Goal: Task Accomplishment & Management: Use online tool/utility

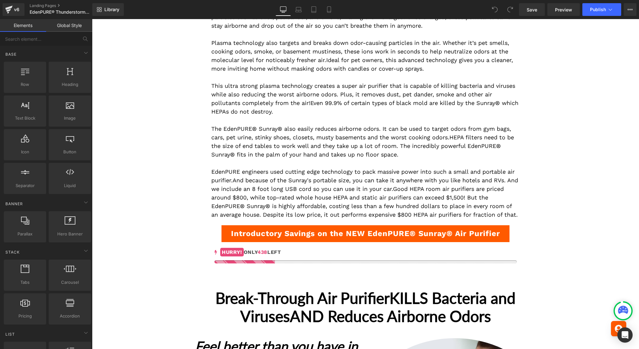
scroll to position [574, 0]
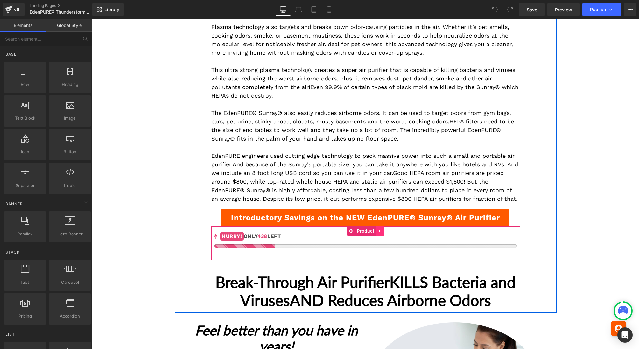
click at [380, 229] on icon at bounding box center [380, 231] width 4 height 5
click at [382, 229] on icon at bounding box center [384, 231] width 4 height 4
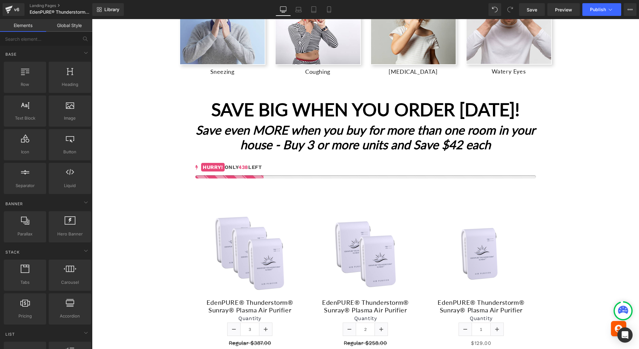
scroll to position [1022, 0]
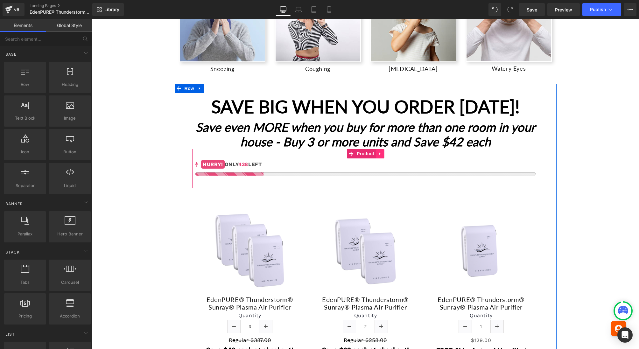
click at [379, 152] on icon at bounding box center [379, 153] width 1 height 3
click at [382, 152] on icon at bounding box center [384, 154] width 4 height 4
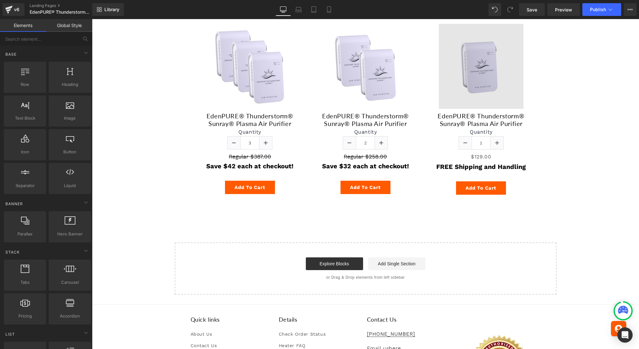
scroll to position [1910, 0]
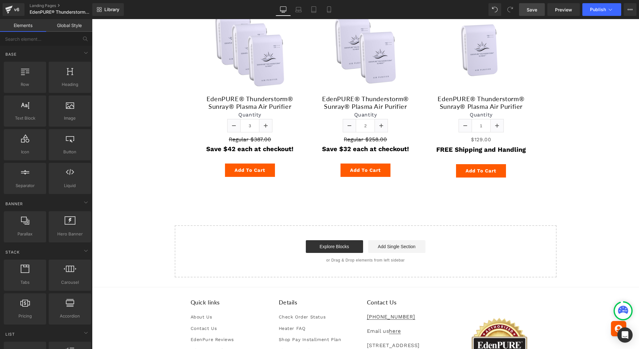
click at [534, 8] on span "Save" at bounding box center [532, 9] width 11 height 7
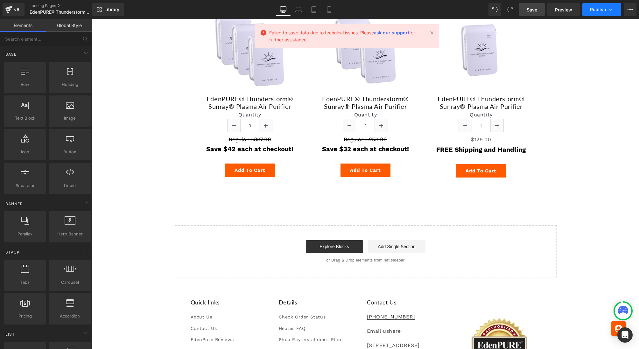
click at [593, 7] on span "Publish" at bounding box center [598, 9] width 16 height 5
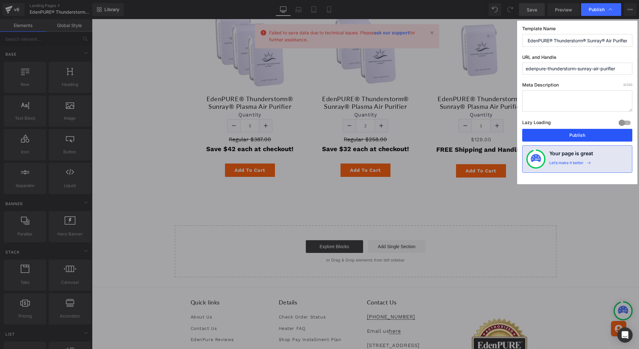
click at [589, 134] on button "Publish" at bounding box center [577, 135] width 110 height 13
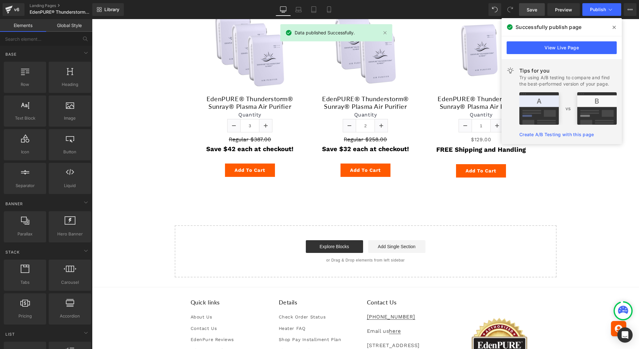
click at [532, 11] on span "Save" at bounding box center [532, 9] width 11 height 7
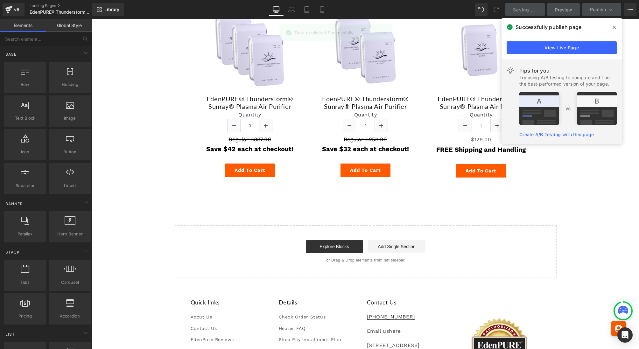
click at [614, 26] on icon at bounding box center [614, 27] width 3 height 5
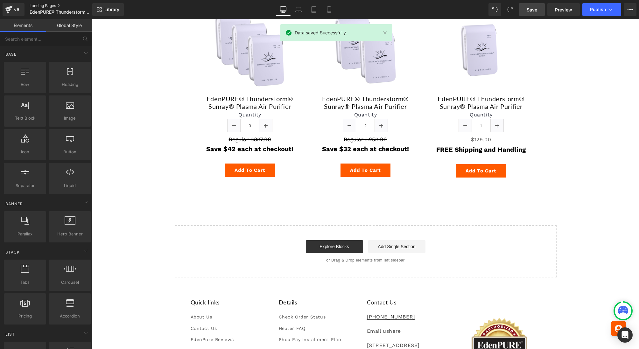
click at [37, 5] on link "Landing Pages" at bounding box center [66, 5] width 73 height 5
